Goal: Check status: Check status

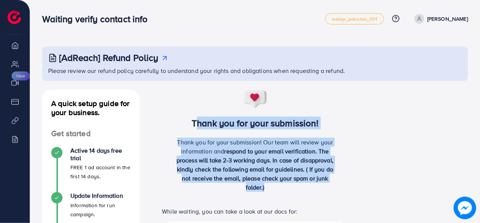
drag, startPoint x: 267, startPoint y: 191, endPoint x: 170, endPoint y: 123, distance: 118.7
click at [170, 123] on div "Thank you for your submission! Thank you for your submission! Our team will rev…" at bounding box center [255, 144] width 207 height 108
click at [170, 123] on h3 "Thank you for your submission!" at bounding box center [255, 123] width 207 height 11
drag, startPoint x: 170, startPoint y: 123, endPoint x: 288, endPoint y: 192, distance: 136.4
click at [288, 192] on div "Thank you for your submission! Thank you for your submission! Our team will rev…" at bounding box center [255, 144] width 207 height 108
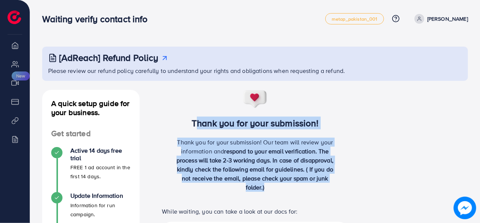
click at [288, 192] on div "Thank you for your submission! Our team will review your information and respon…" at bounding box center [255, 168] width 166 height 60
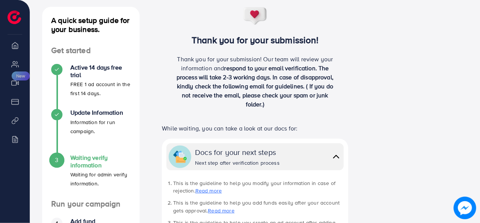
scroll to position [87, 0]
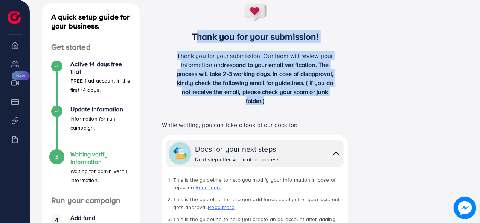
drag, startPoint x: 265, startPoint y: 102, endPoint x: 187, endPoint y: 37, distance: 101.3
click at [187, 37] on div "Thank you for your submission! Thank you for your submission! Our team will rev…" at bounding box center [255, 57] width 207 height 108
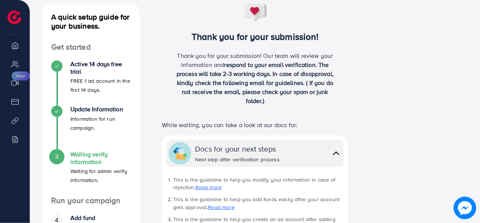
click at [365, 169] on div "A quick setup guide for your business. Get started Active 14 days free trial FR…" at bounding box center [255, 207] width 438 height 409
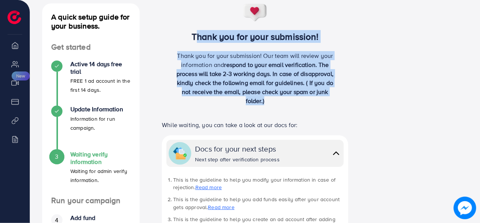
drag, startPoint x: 265, startPoint y: 104, endPoint x: 189, endPoint y: 38, distance: 100.9
click at [189, 38] on div "Thank you for your submission! Thank you for your submission! Our team will rev…" at bounding box center [255, 57] width 207 height 108
